Goal: Check status: Check status

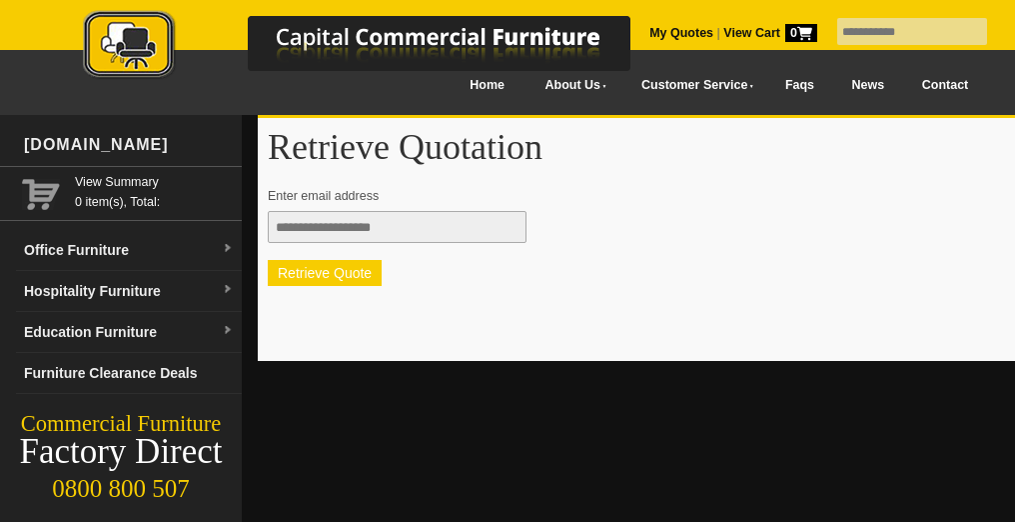
click at [350, 277] on button "Retrieve Quote" at bounding box center [325, 273] width 114 height 26
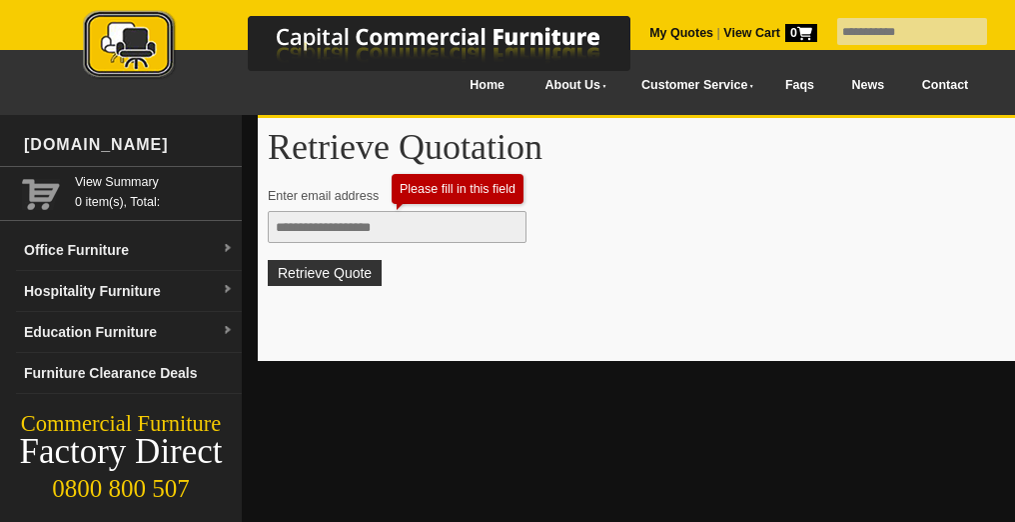
click at [355, 224] on input "text" at bounding box center [397, 227] width 259 height 32
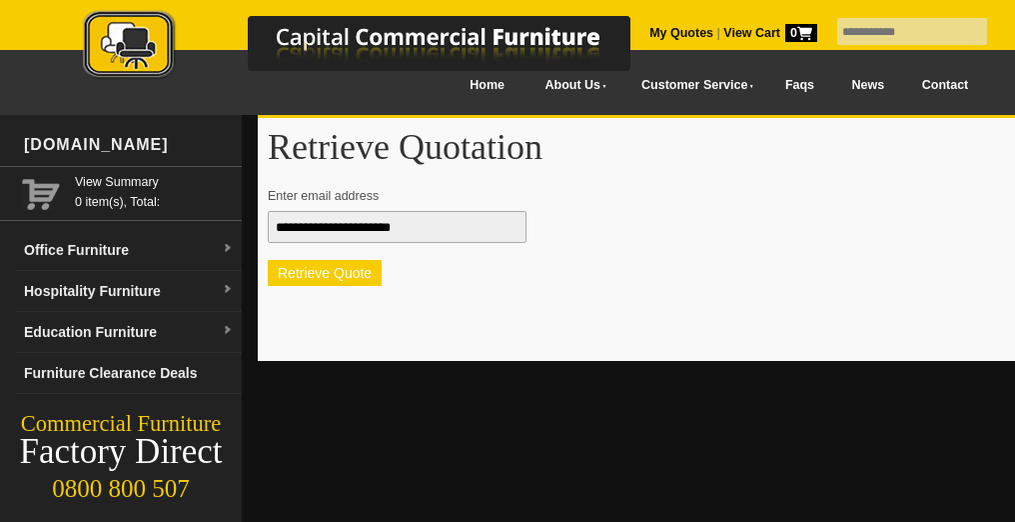
type input "**********"
click at [324, 275] on button "Retrieve Quote" at bounding box center [325, 273] width 114 height 26
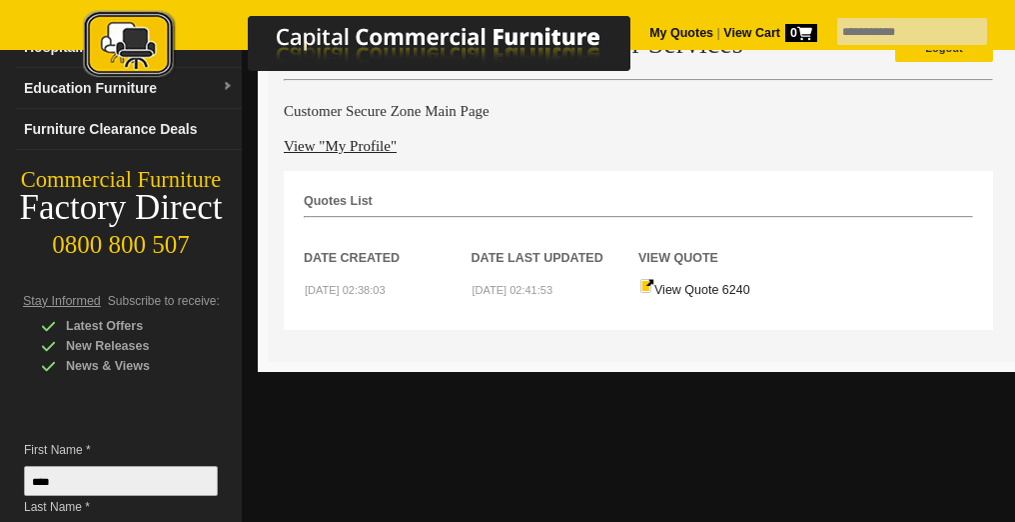
scroll to position [247, 0]
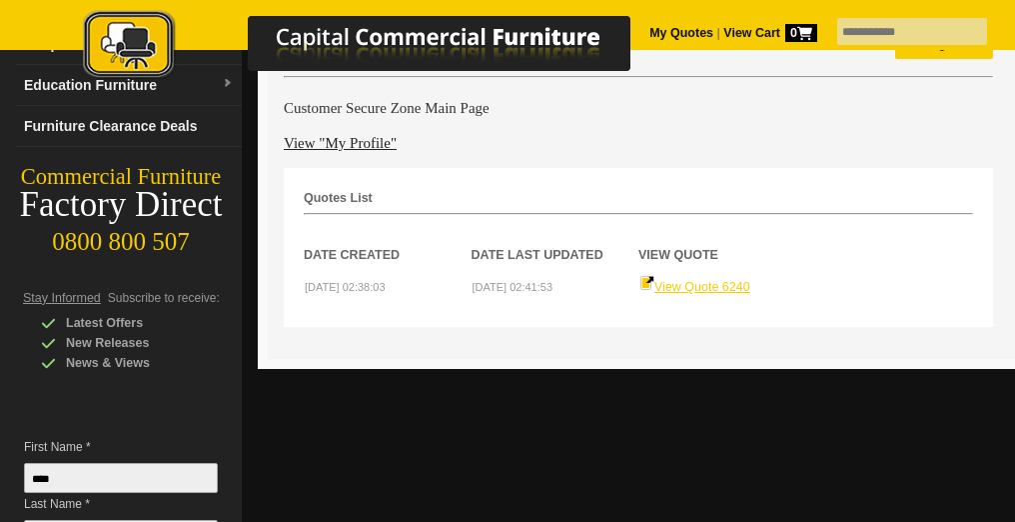
click at [690, 280] on link "View Quote 6240" at bounding box center [695, 287] width 111 height 14
